Goal: Information Seeking & Learning: Learn about a topic

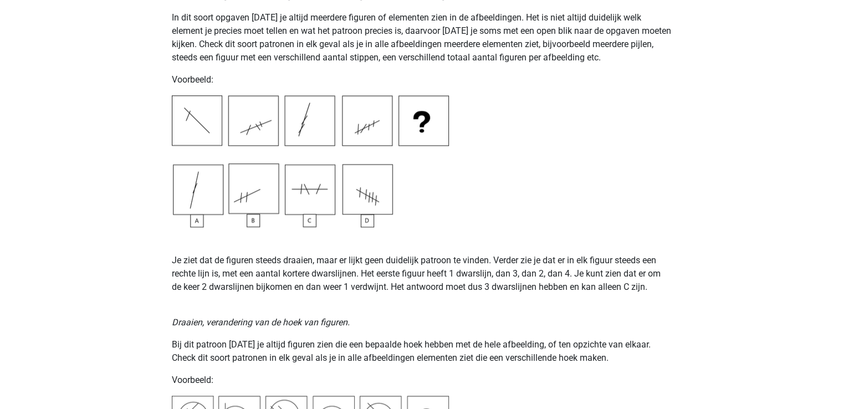
scroll to position [1150, 0]
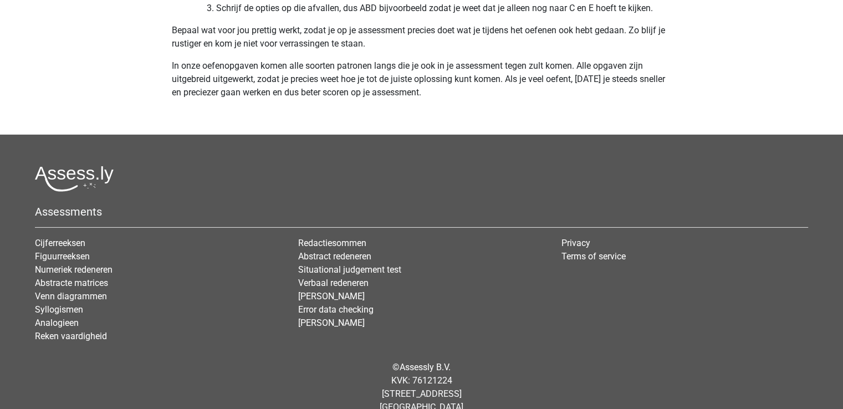
scroll to position [3505, 0]
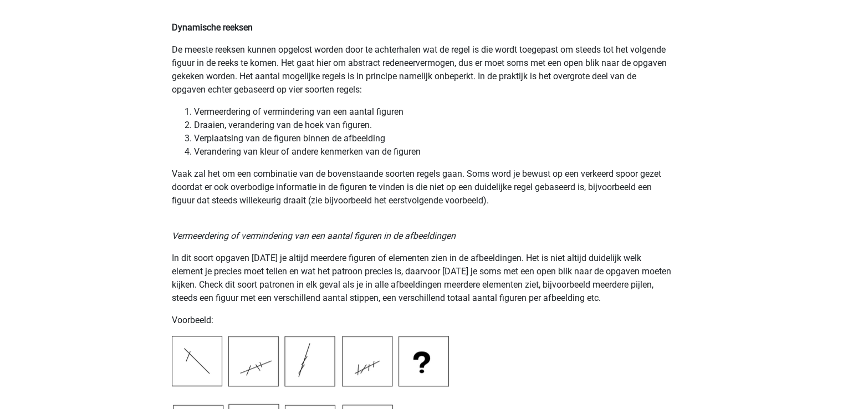
scroll to position [862, 0]
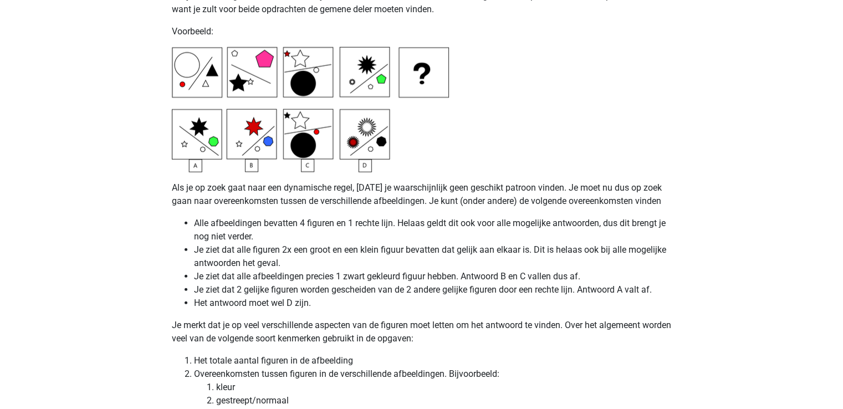
scroll to position [2750, 0]
